Goal: Task Accomplishment & Management: Complete application form

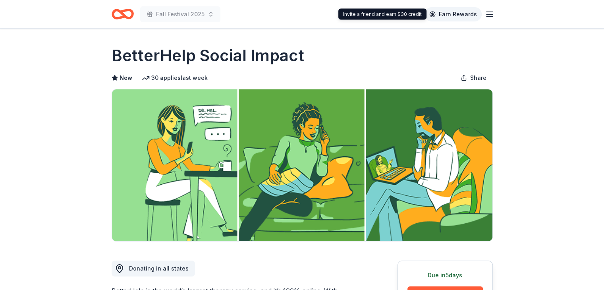
click at [447, 15] on link "Earn Rewards" at bounding box center [452, 14] width 57 height 14
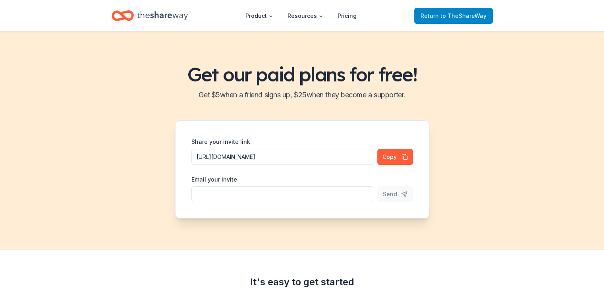
click at [452, 12] on span "to TheShareWay" at bounding box center [463, 15] width 46 height 7
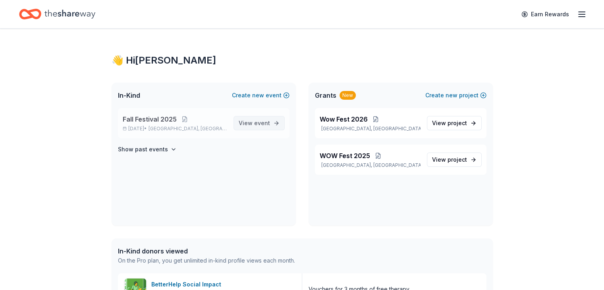
click at [248, 124] on span "View event" at bounding box center [254, 123] width 31 height 10
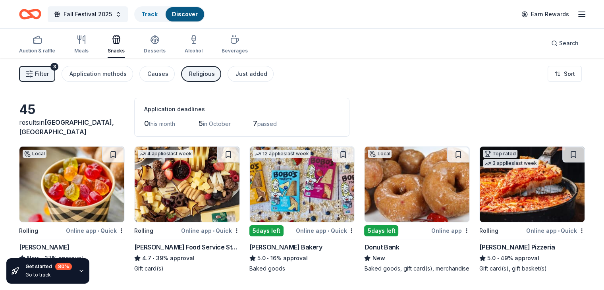
click at [49, 76] on span "Filter" at bounding box center [42, 74] width 14 height 10
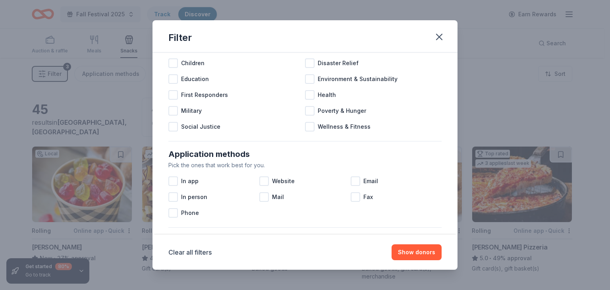
scroll to position [42, 0]
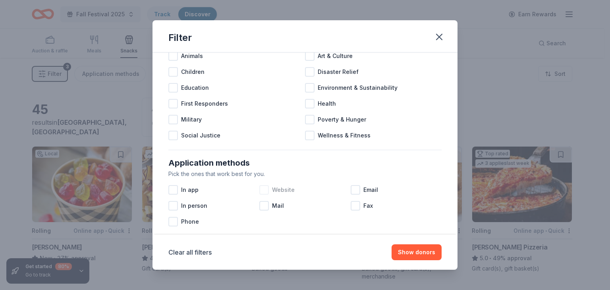
click at [266, 191] on div at bounding box center [264, 190] width 10 height 10
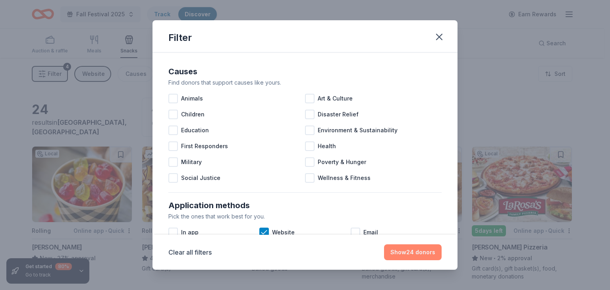
click at [416, 254] on button "Show 24 donors" at bounding box center [413, 252] width 58 height 16
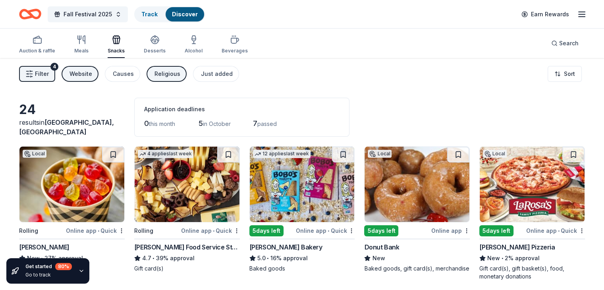
click at [108, 229] on div "Online app • Quick" at bounding box center [95, 230] width 59 height 10
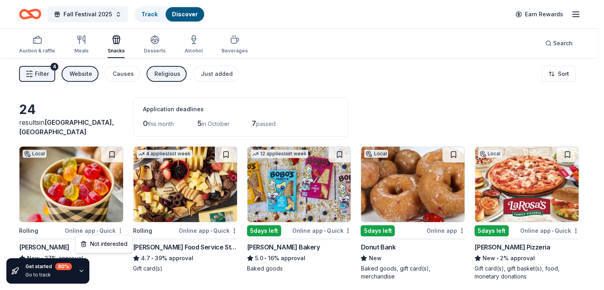
click at [128, 229] on html "Fall Festival 2025 Track Discover Earn Rewards Auction & raffle Meals Snacks De…" at bounding box center [302, 145] width 604 height 290
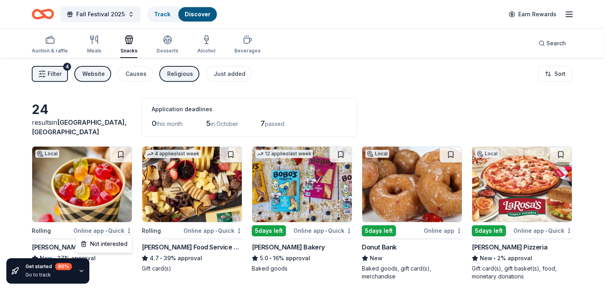
click at [122, 258] on html "Fall Festival 2025 Track Discover Earn Rewards Auction & raffle Meals Snacks De…" at bounding box center [305, 145] width 610 height 290
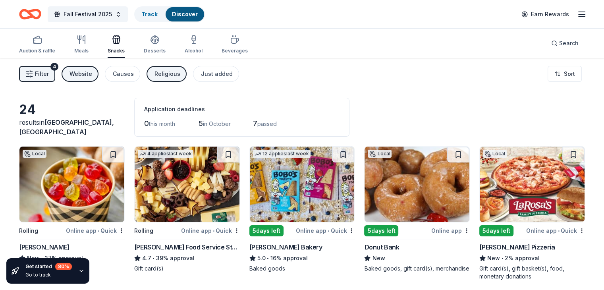
click at [49, 70] on span "Filter" at bounding box center [42, 74] width 14 height 10
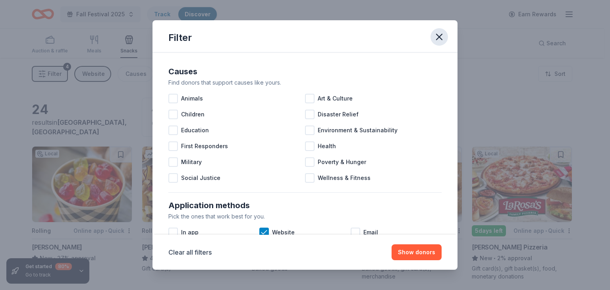
click at [440, 39] on icon "button" at bounding box center [439, 37] width 6 height 6
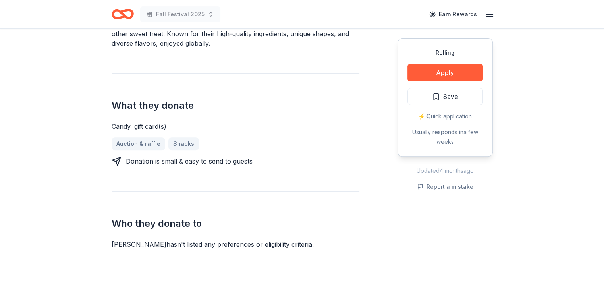
scroll to position [254, 0]
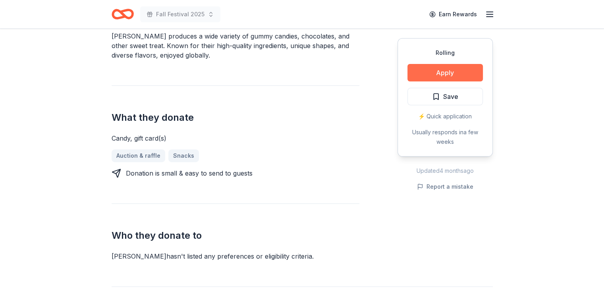
click at [437, 71] on button "Apply" at bounding box center [444, 72] width 75 height 17
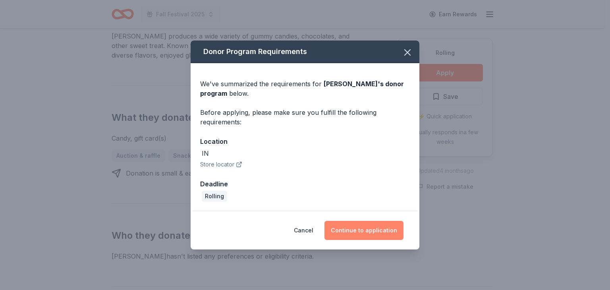
click at [384, 227] on button "Continue to application" at bounding box center [363, 230] width 79 height 19
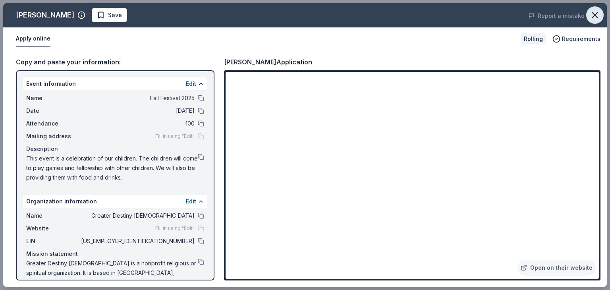
click at [596, 13] on icon "button" at bounding box center [595, 15] width 6 height 6
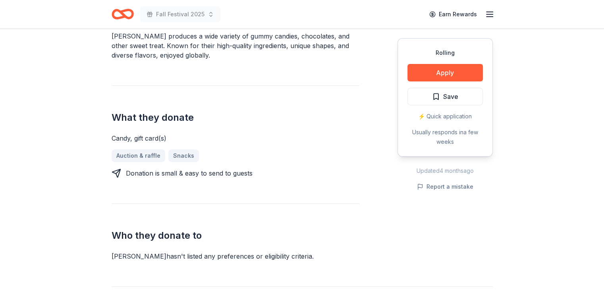
scroll to position [0, 0]
